Goal: Task Accomplishment & Management: Use online tool/utility

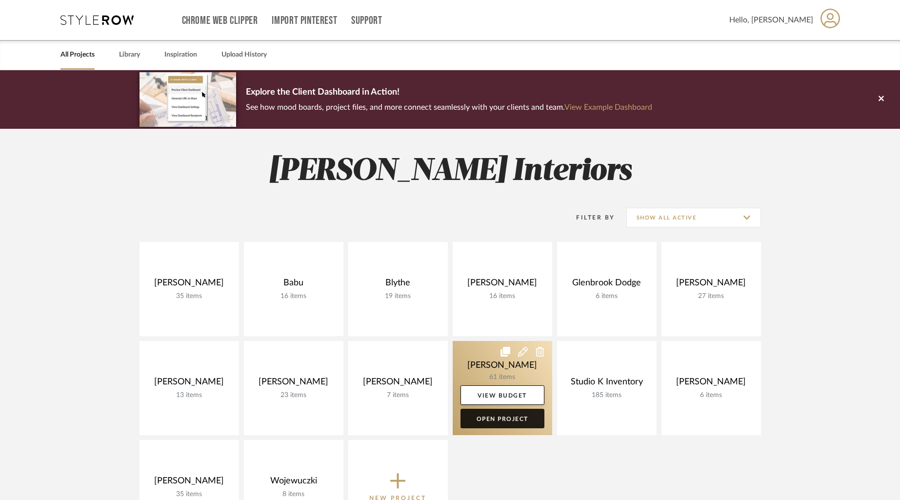
click at [507, 416] on link "Open Project" at bounding box center [502, 419] width 84 height 20
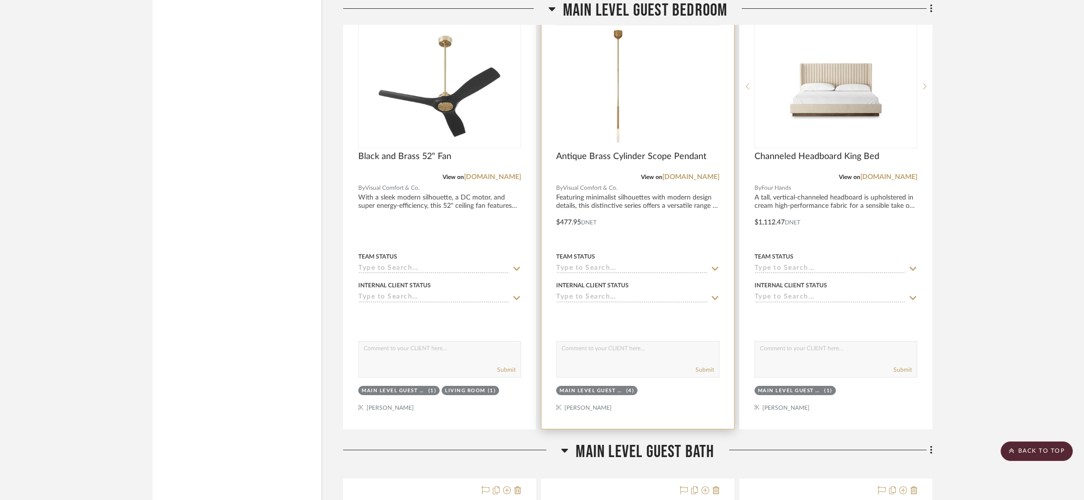
scroll to position [7710, 0]
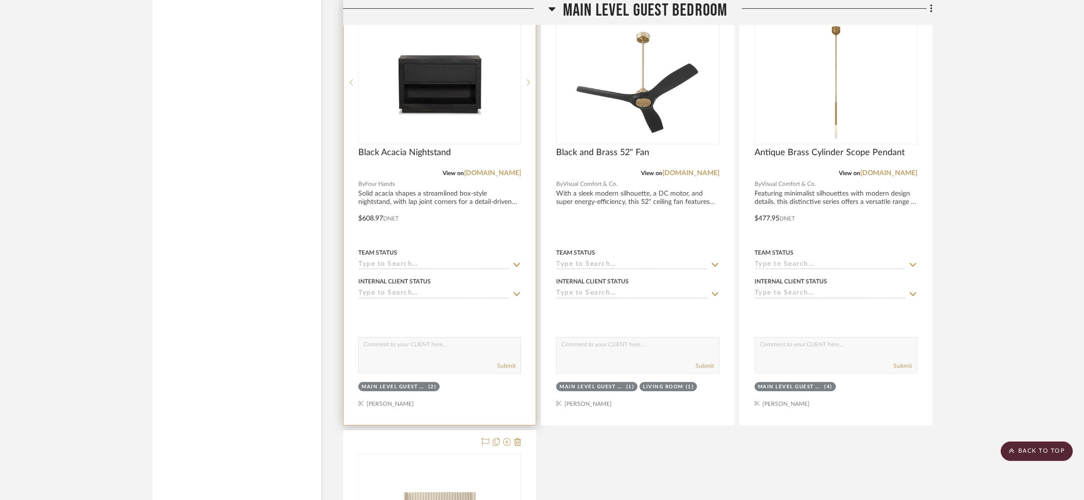
scroll to position [7722, 0]
click at [415, 146] on span "Black Acacia Nightstand" at bounding box center [404, 151] width 93 height 11
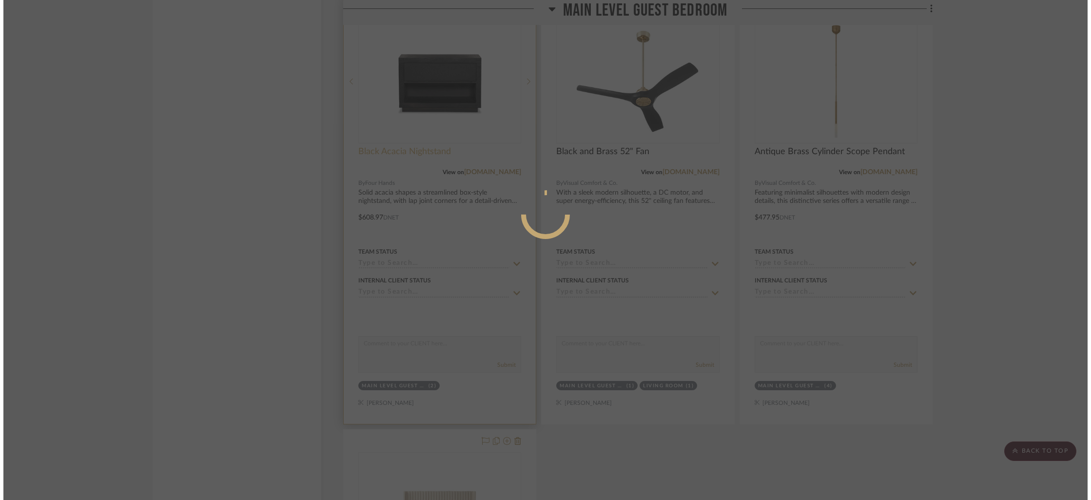
scroll to position [0, 0]
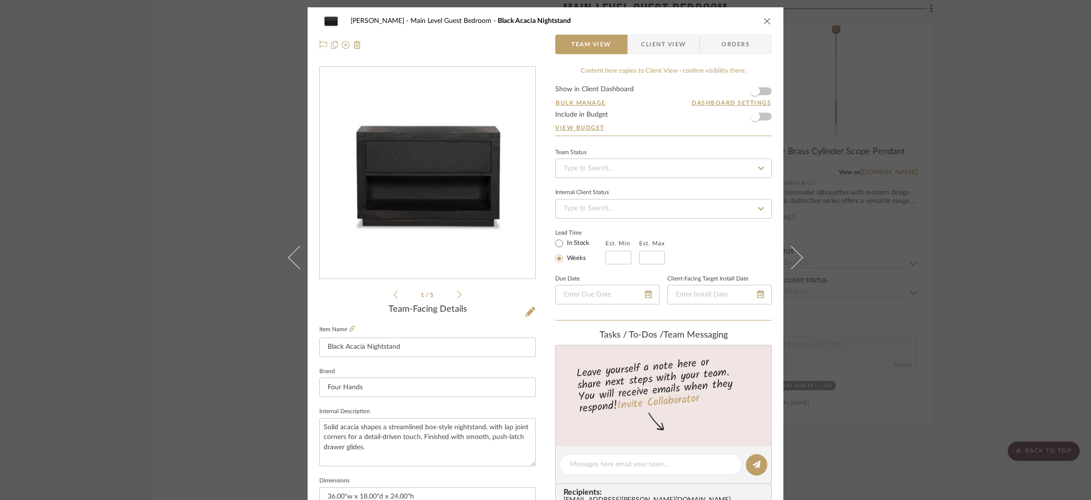
click at [758, 20] on div "[PERSON_NAME] Main Level Guest Bedroom Black Acacia Nightstand" at bounding box center [545, 21] width 452 height 20
click at [765, 19] on icon "close" at bounding box center [767, 21] width 8 height 8
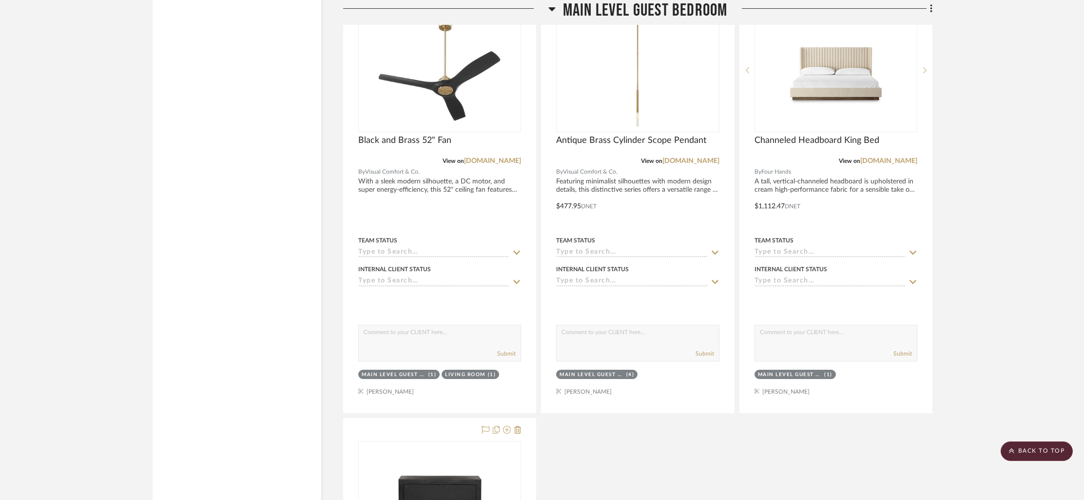
scroll to position [7745, 0]
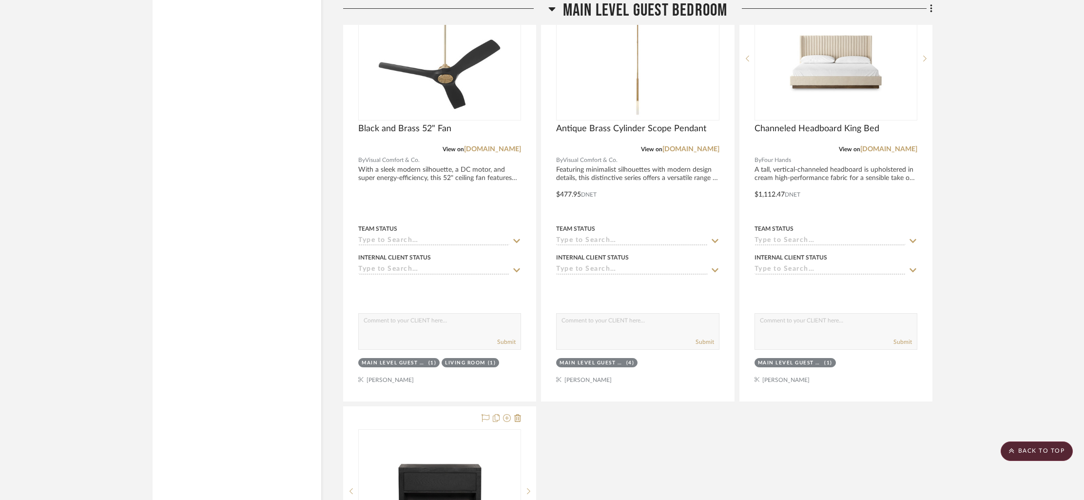
drag, startPoint x: 450, startPoint y: 235, endPoint x: 77, endPoint y: 3, distance: 439.0
